Goal: Check status: Check status

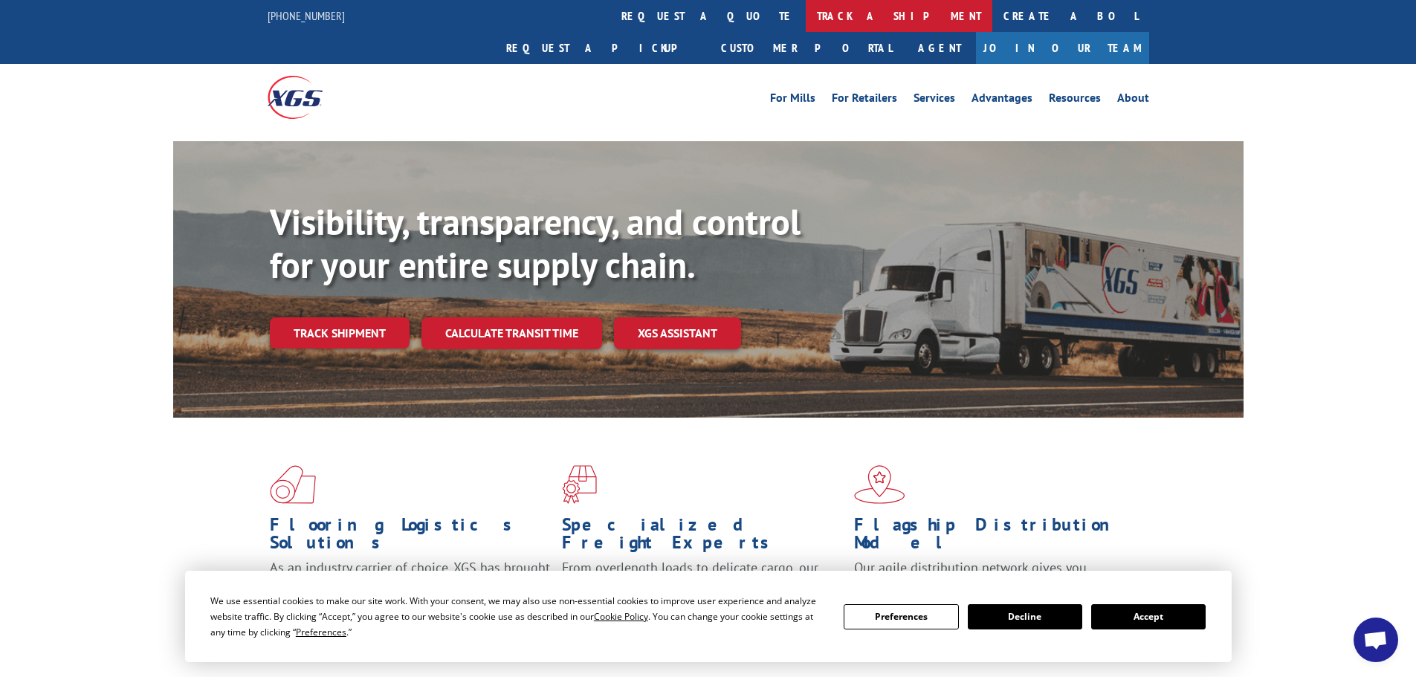
click at [806, 10] on link "track a shipment" at bounding box center [899, 16] width 187 height 32
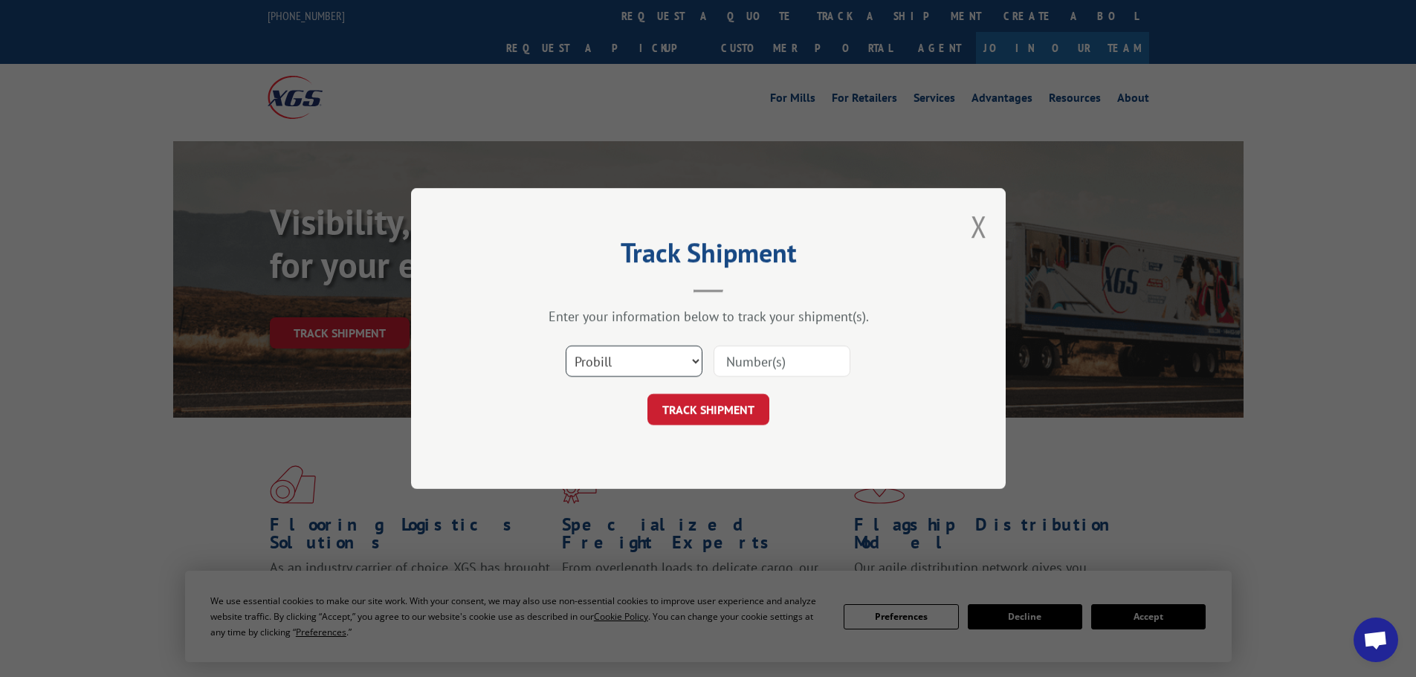
click at [616, 360] on select "Select category... Probill BOL PO" at bounding box center [634, 361] width 137 height 31
select select "bol"
click at [566, 346] on select "Select category... Probill BOL PO" at bounding box center [634, 361] width 137 height 31
click at [729, 367] on input at bounding box center [781, 361] width 137 height 31
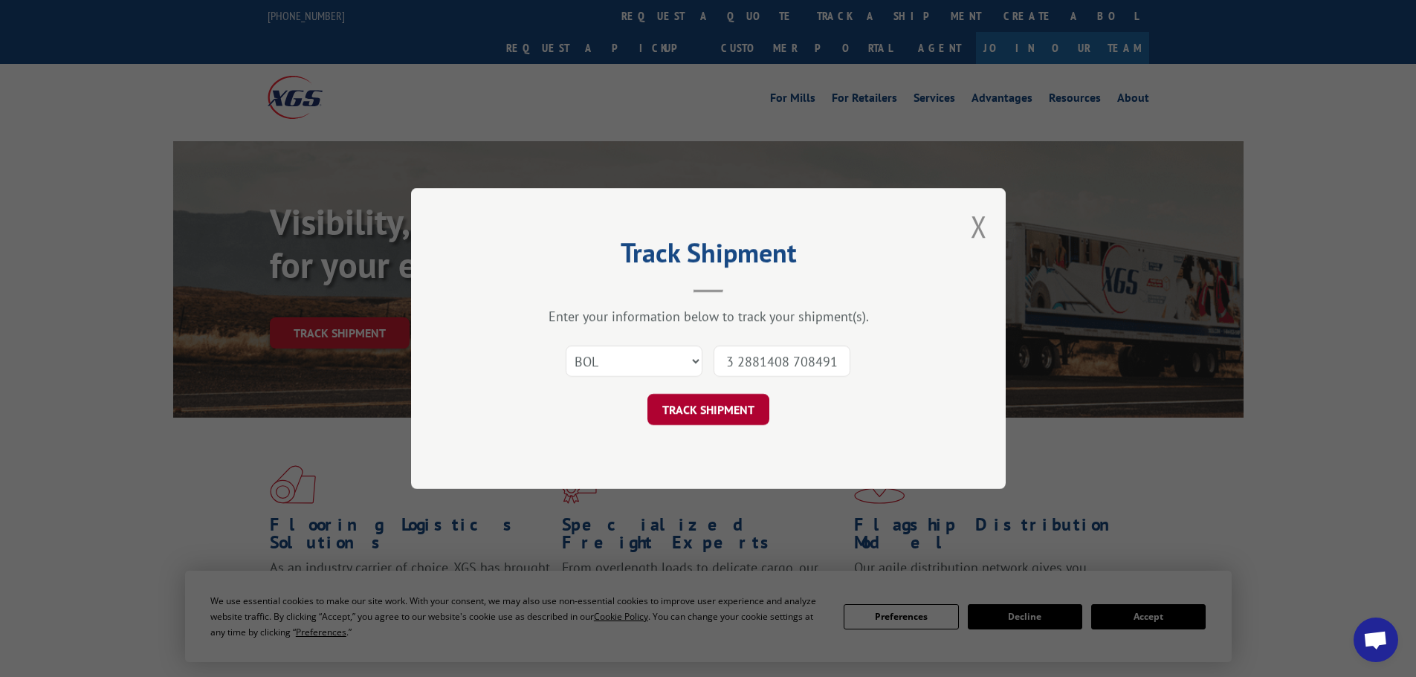
type input "1342681 1351864 1354683 1357663 2881408 7084917"
click at [706, 411] on button "TRACK SHIPMENT" at bounding box center [708, 409] width 122 height 31
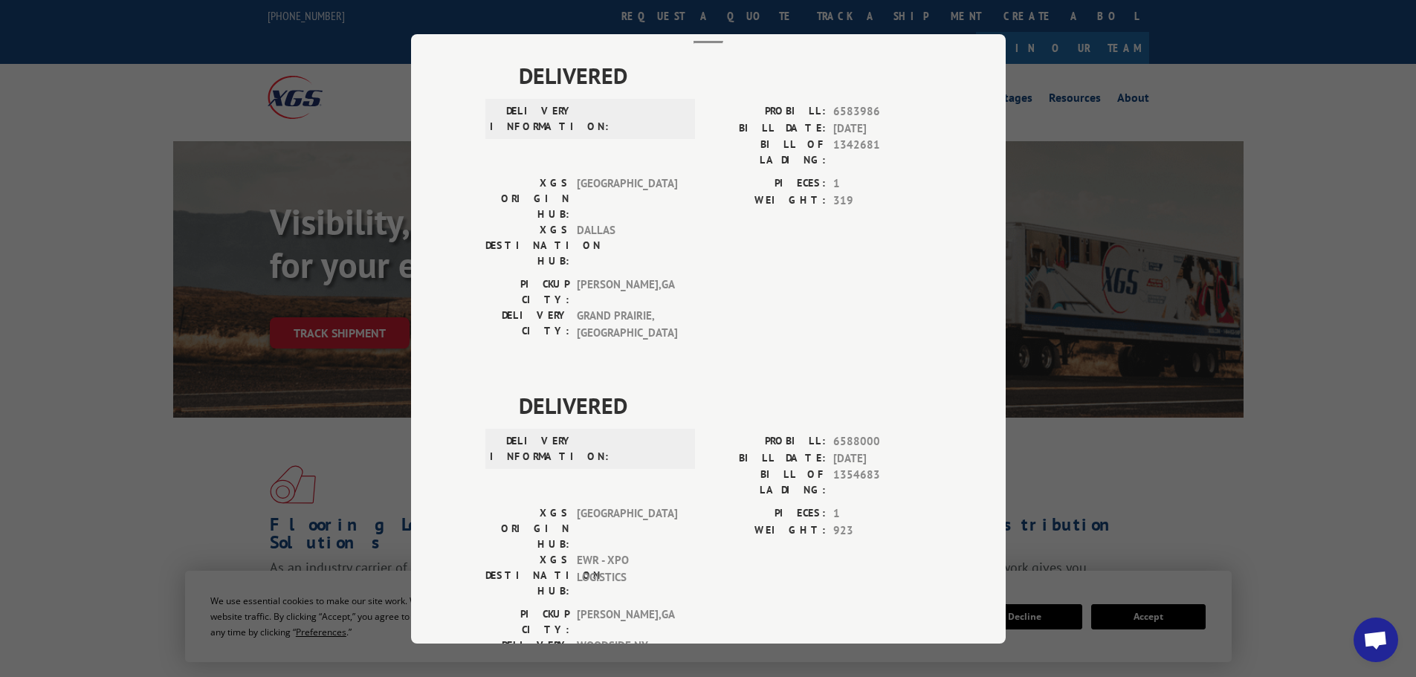
scroll to position [0, 0]
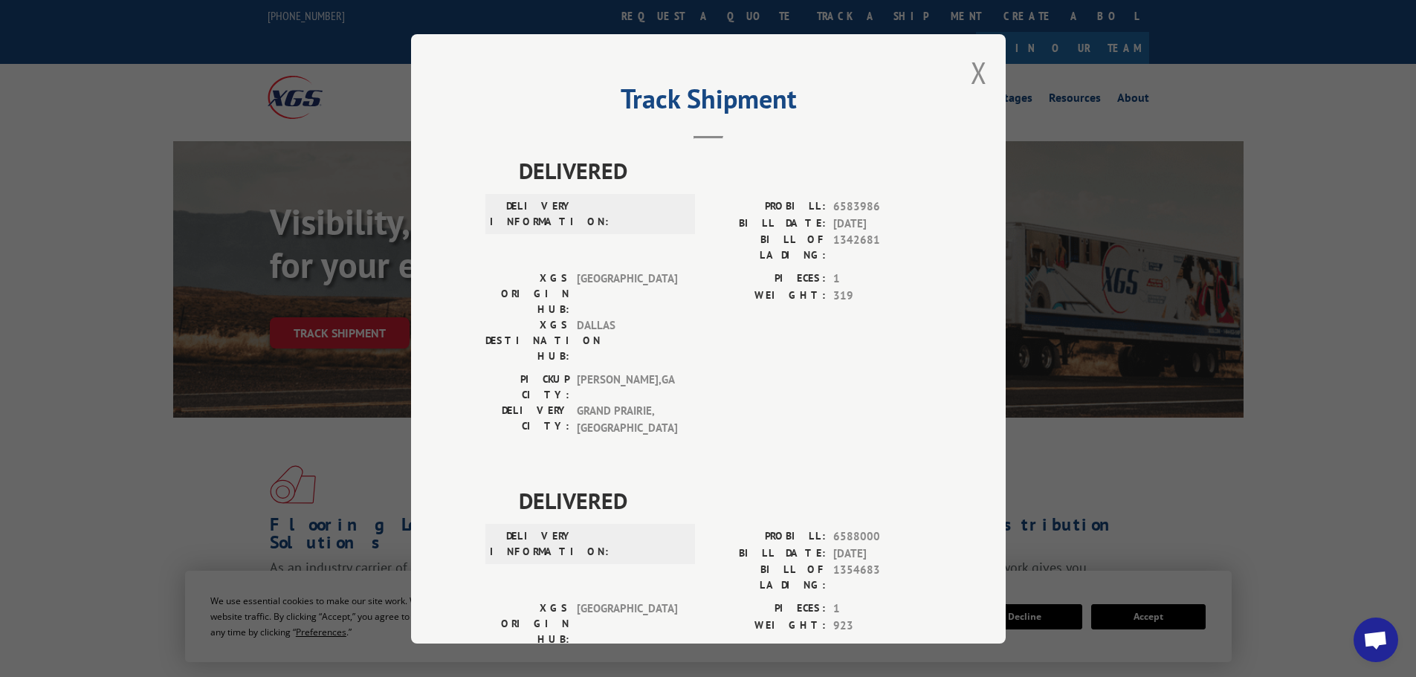
click at [971, 69] on button "Close modal" at bounding box center [979, 72] width 16 height 39
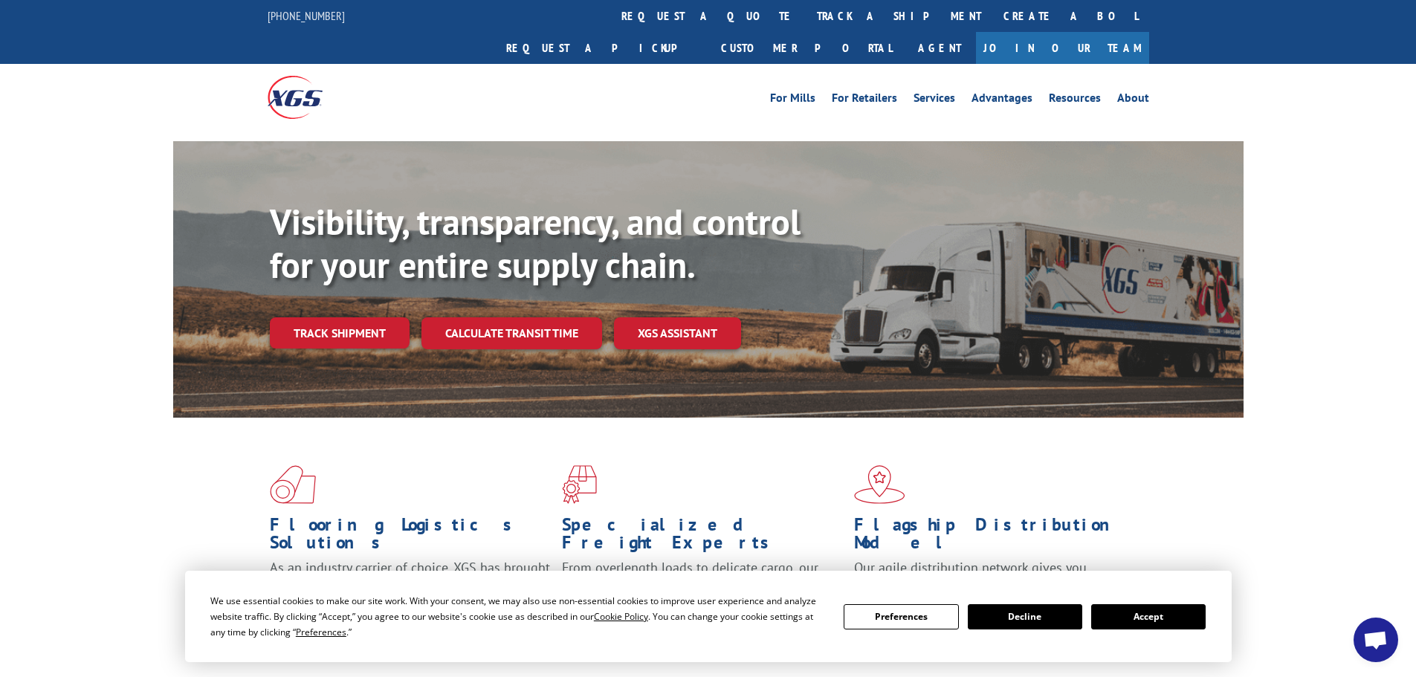
drag, startPoint x: 642, startPoint y: 15, endPoint x: 644, endPoint y: 33, distance: 17.9
click at [806, 15] on link "track a shipment" at bounding box center [899, 16] width 187 height 32
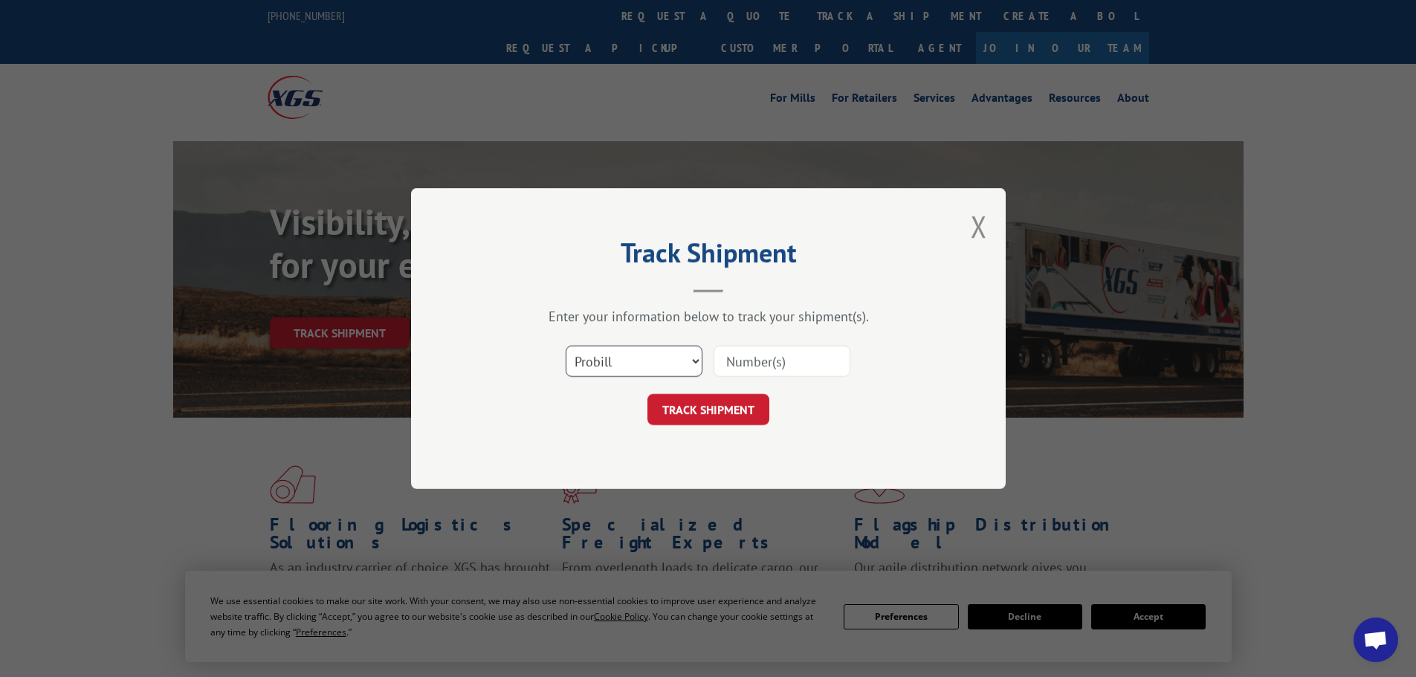
click at [650, 367] on select "Select category... Probill BOL PO" at bounding box center [634, 361] width 137 height 31
select select "bol"
click at [566, 346] on select "Select category... Probill BOL PO" at bounding box center [634, 361] width 137 height 31
click at [775, 369] on input at bounding box center [781, 361] width 137 height 31
type input "7084917"
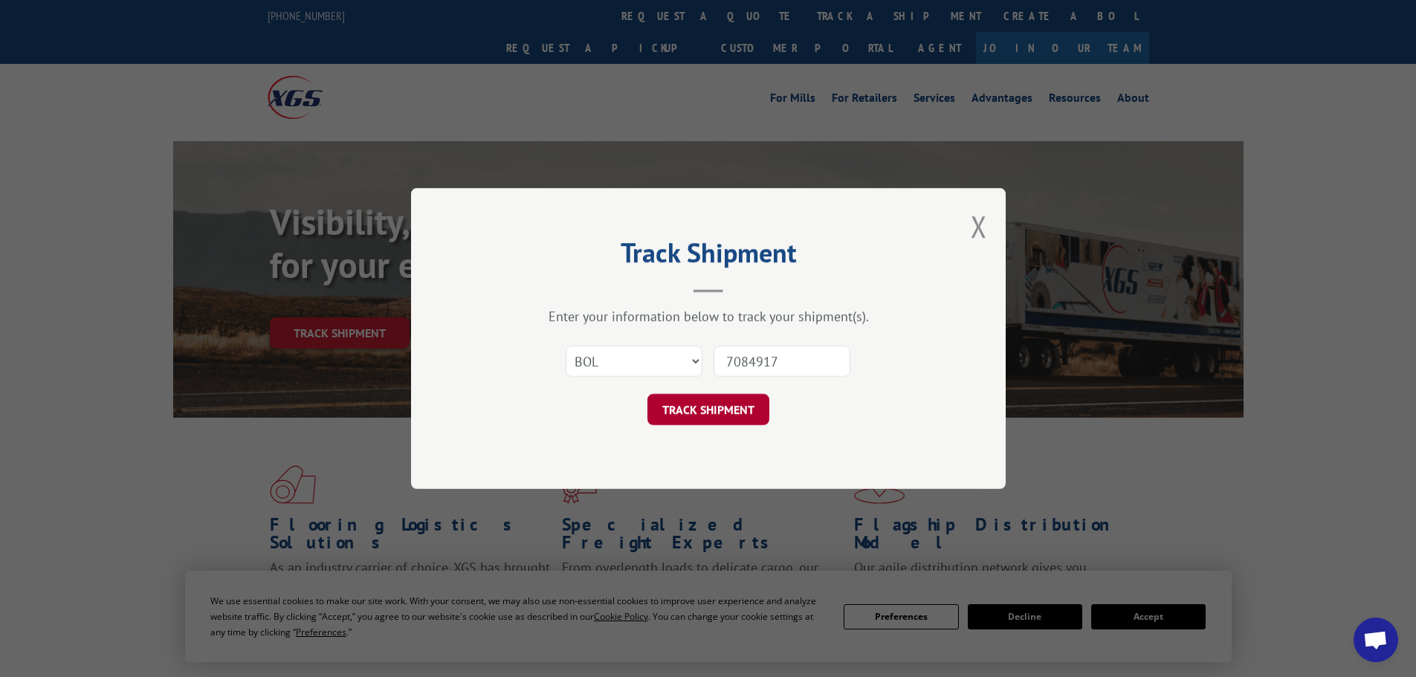
click at [729, 412] on button "TRACK SHIPMENT" at bounding box center [708, 409] width 122 height 31
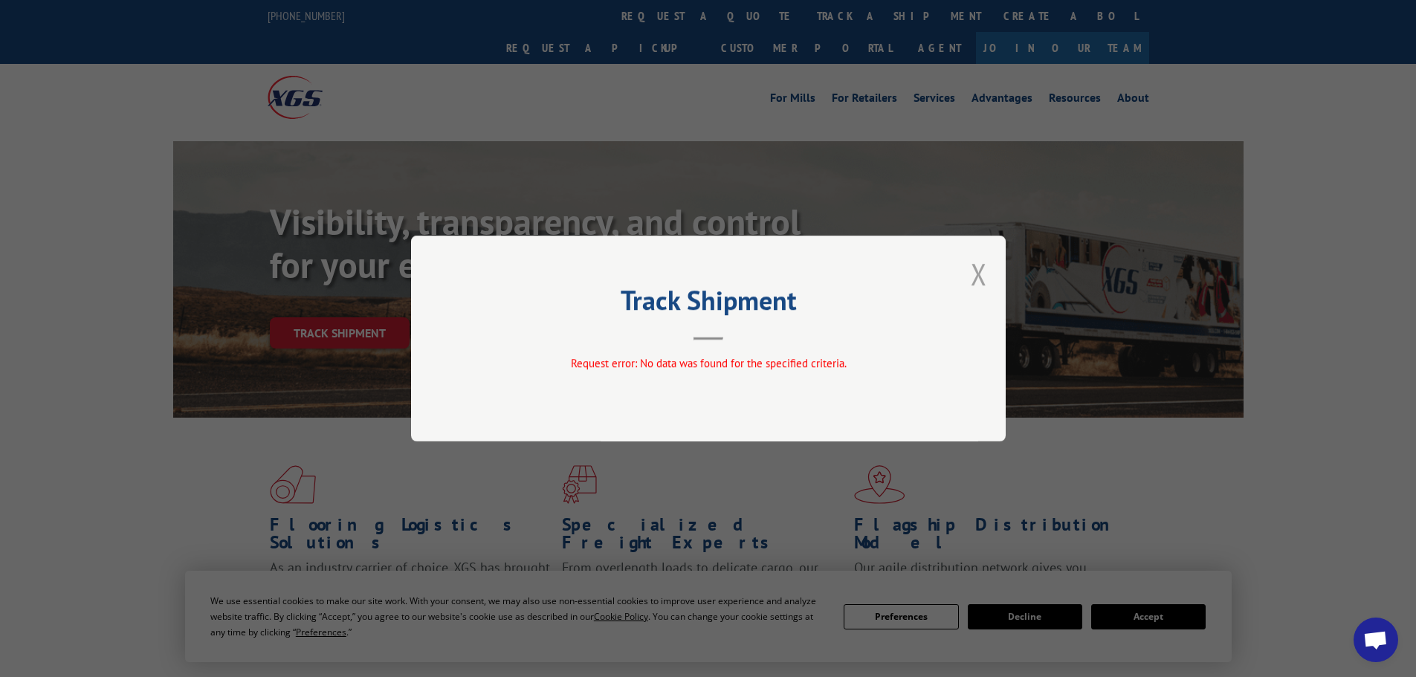
click at [983, 259] on button "Close modal" at bounding box center [979, 273] width 16 height 39
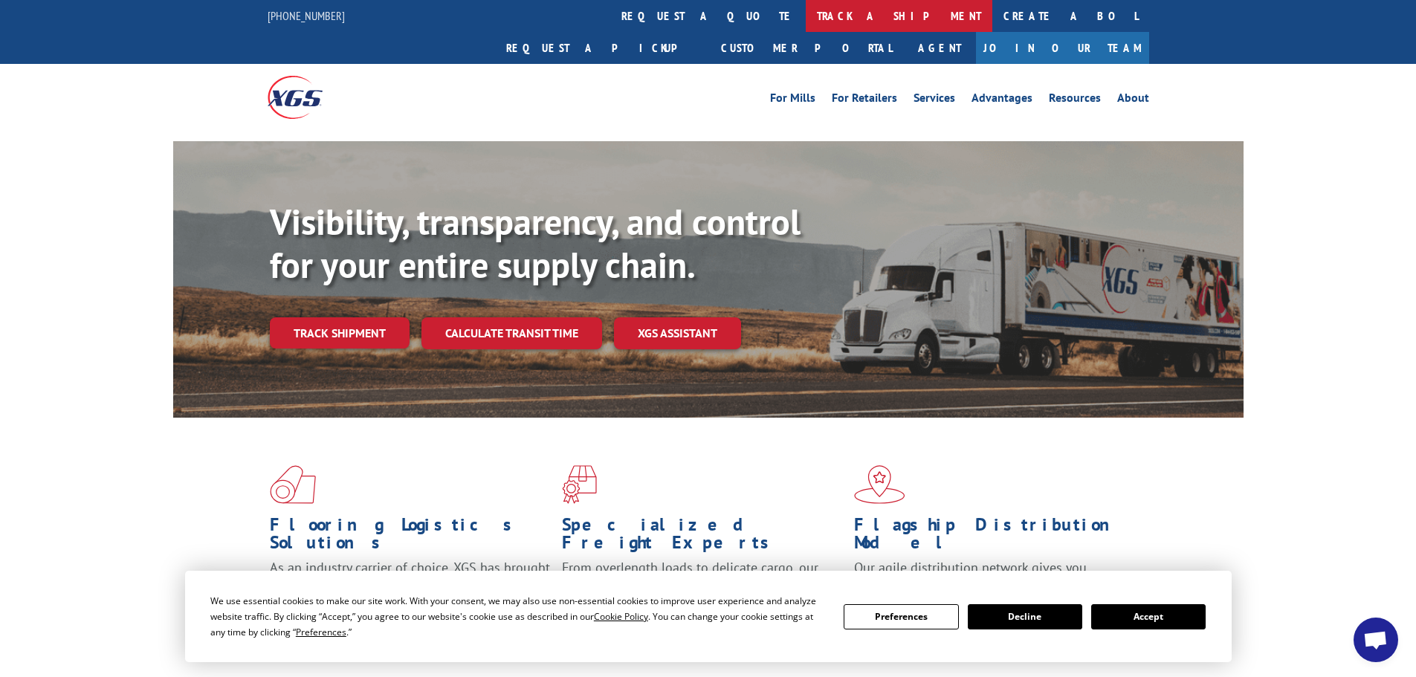
click at [806, 19] on link "track a shipment" at bounding box center [899, 16] width 187 height 32
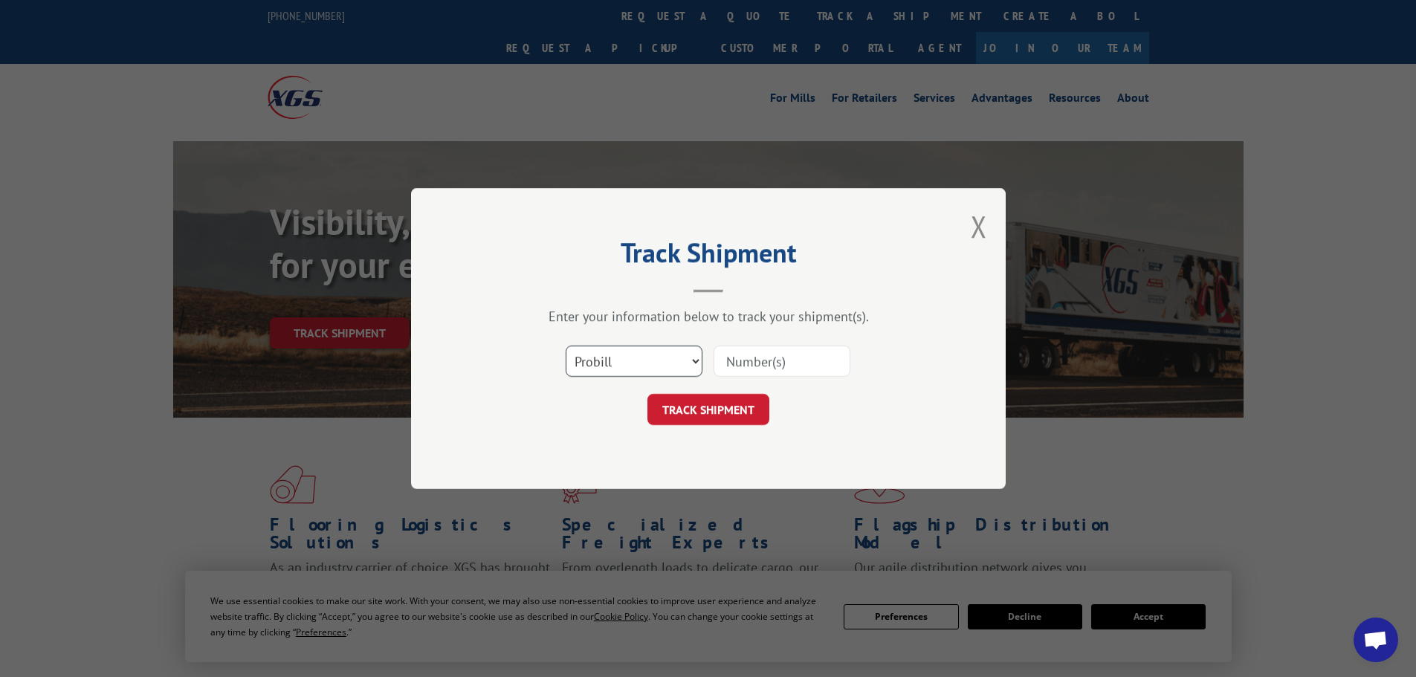
click at [622, 370] on select "Select category... Probill BOL PO" at bounding box center [634, 361] width 137 height 31
select select "bol"
click at [566, 346] on select "Select category... Probill BOL PO" at bounding box center [634, 361] width 137 height 31
click at [785, 366] on input at bounding box center [781, 361] width 137 height 31
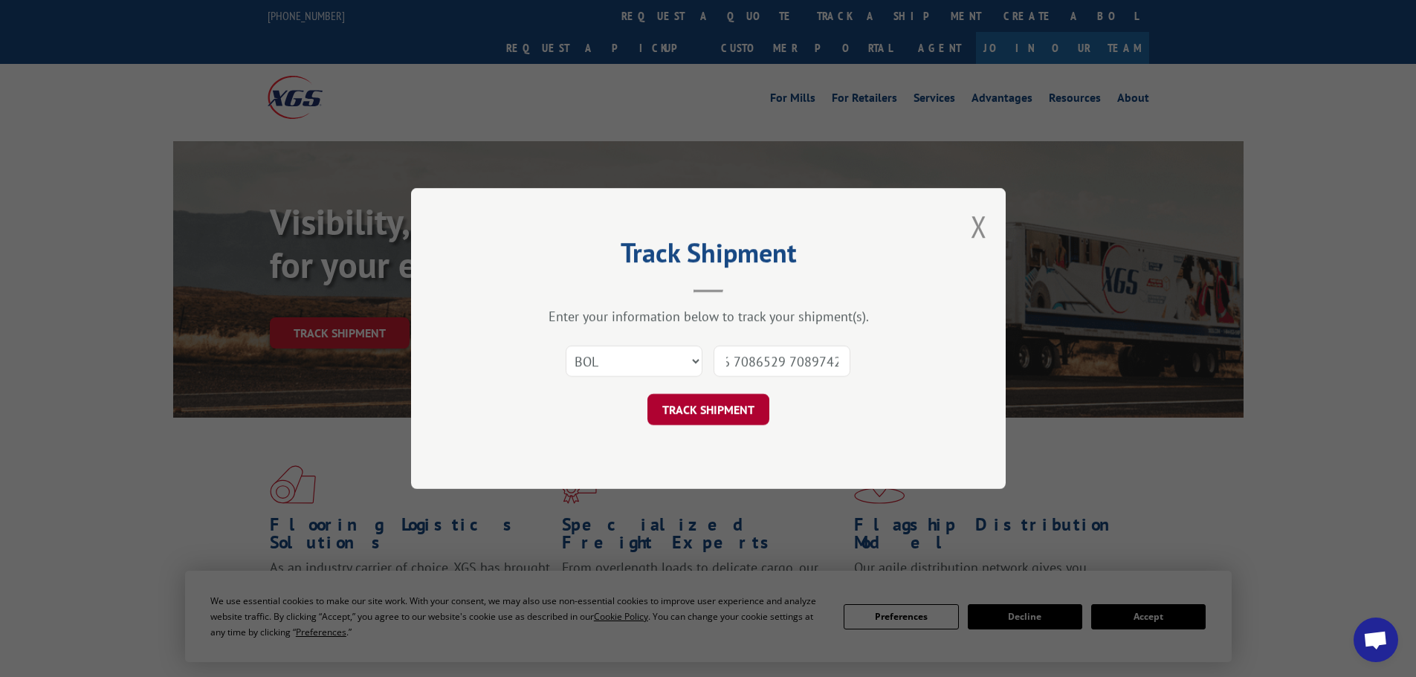
type input "7083476 7086529 7089742"
click at [760, 409] on button "TRACK SHIPMENT" at bounding box center [708, 409] width 122 height 31
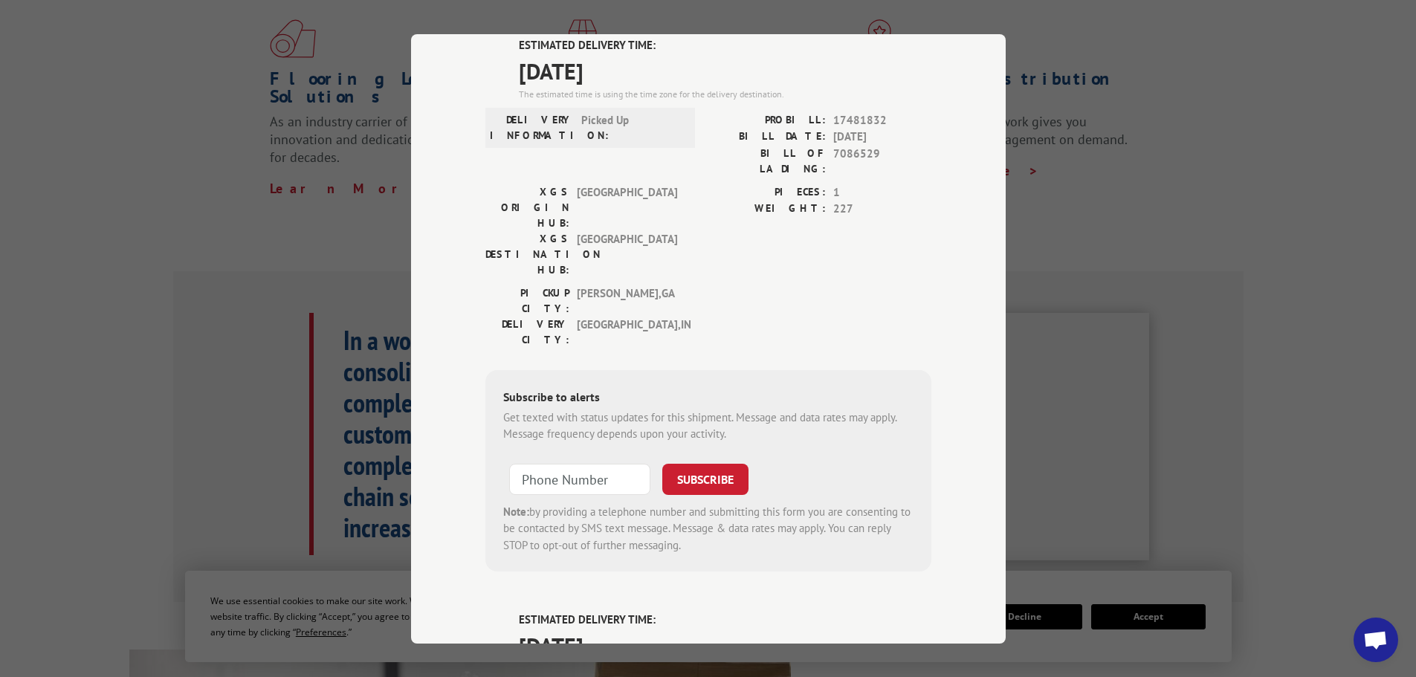
scroll to position [584, 0]
